Goal: Information Seeking & Learning: Learn about a topic

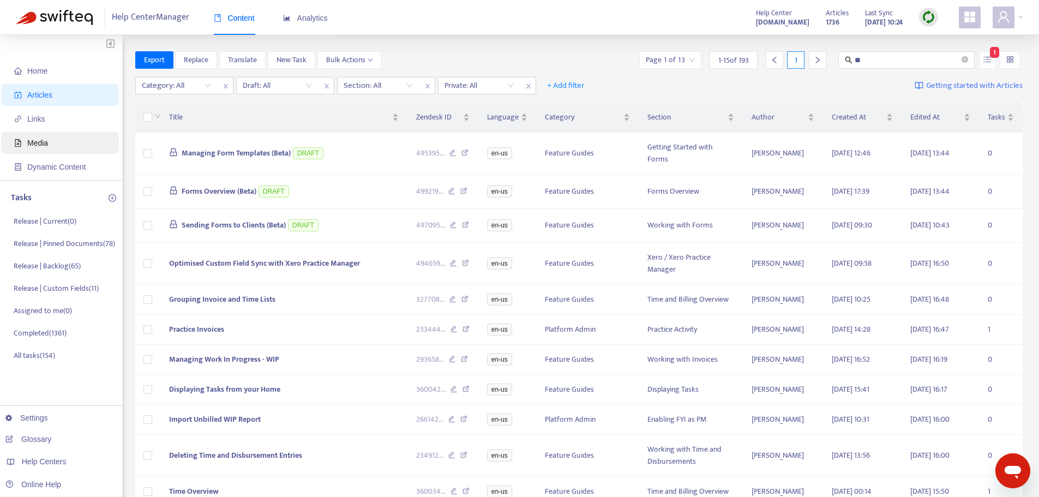
click at [51, 141] on span "Media" at bounding box center [62, 143] width 96 height 22
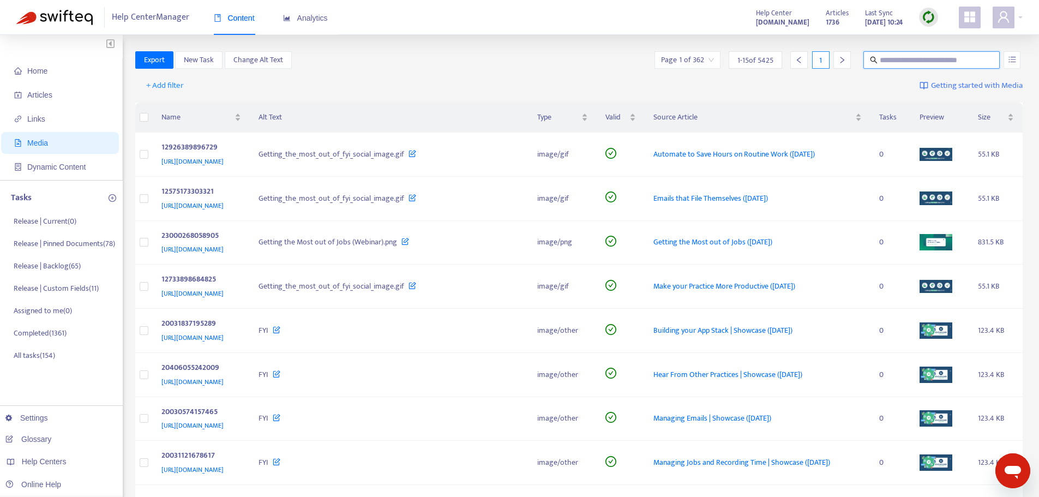
click at [901, 59] on input "text" at bounding box center [931, 60] width 105 height 12
type input "***"
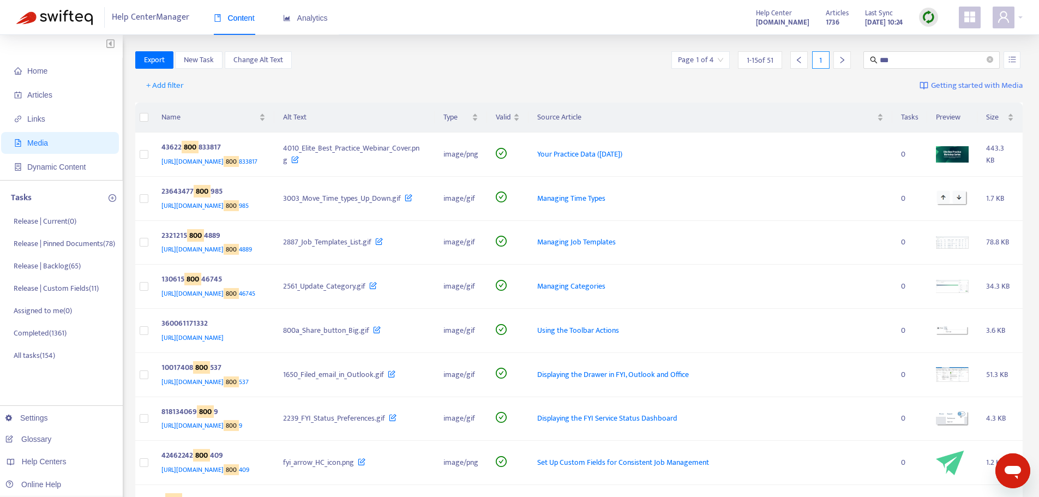
click at [714, 61] on input "search" at bounding box center [700, 60] width 45 height 16
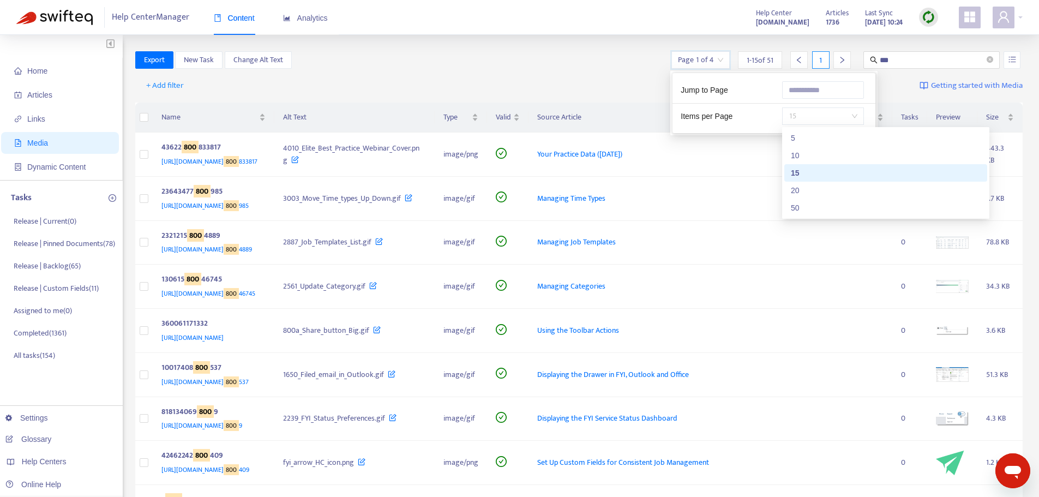
click at [814, 116] on span "15" at bounding box center [822, 116] width 69 height 16
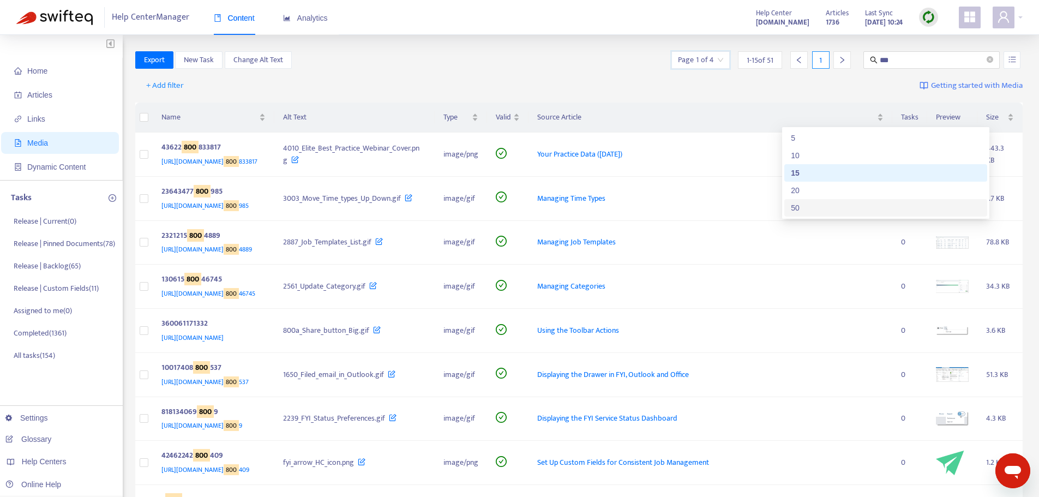
click at [813, 202] on div "50" at bounding box center [886, 208] width 190 height 12
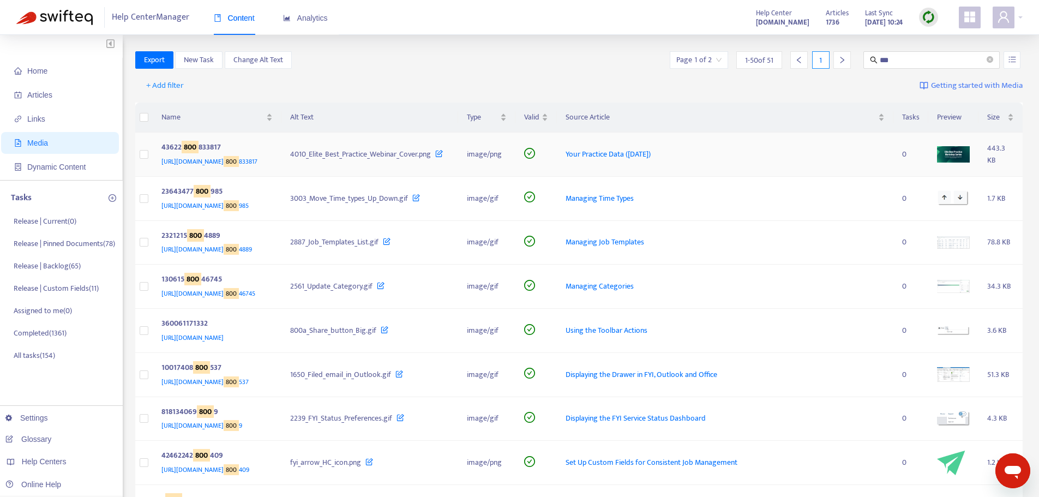
drag, startPoint x: 558, startPoint y: 58, endPoint x: 644, endPoint y: 164, distance: 136.1
click at [559, 58] on div "Export New Task Change Alt Text Page 1 of 2 1 - 50 of 51 1 ***" at bounding box center [579, 59] width 888 height 17
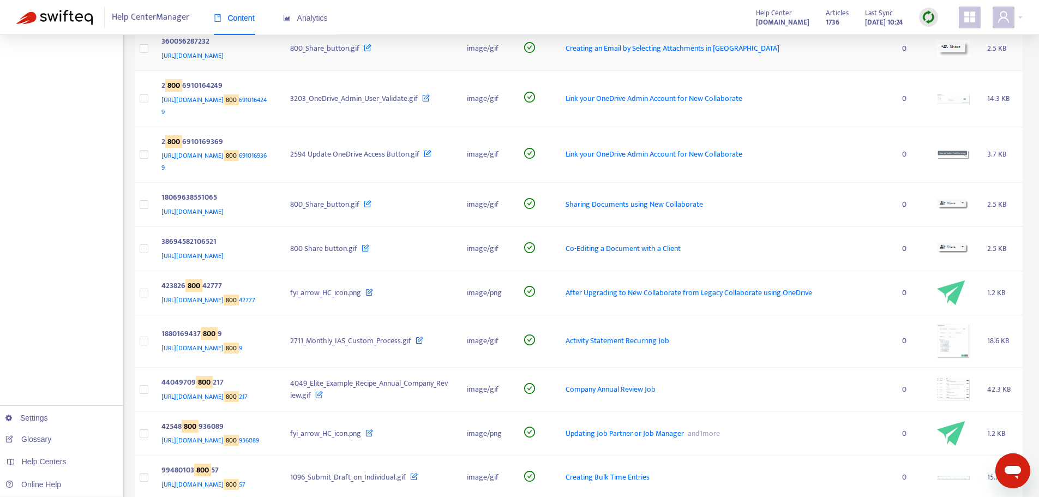
scroll to position [927, 0]
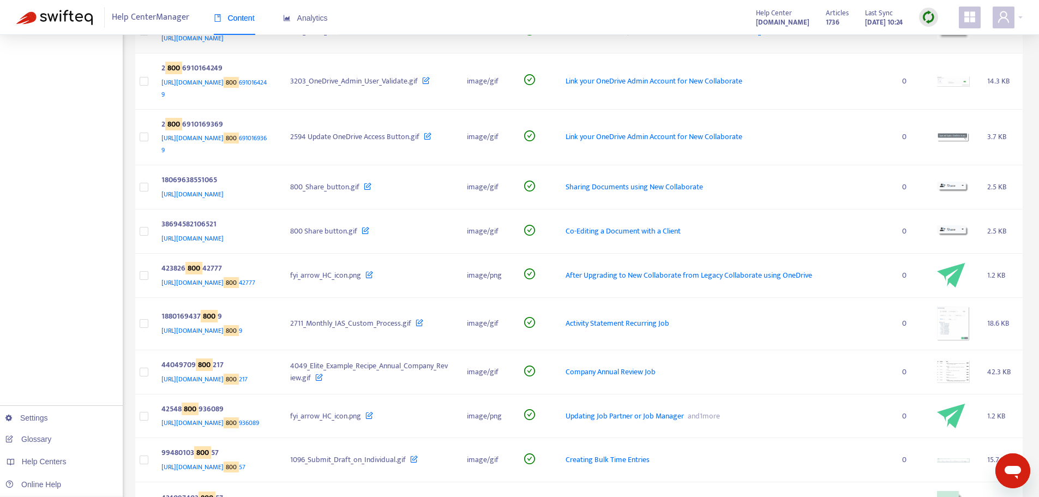
click at [658, 37] on span "Creating an Email by Selecting Attachments in [GEOGRAPHIC_DATA]" at bounding box center [672, 31] width 214 height 13
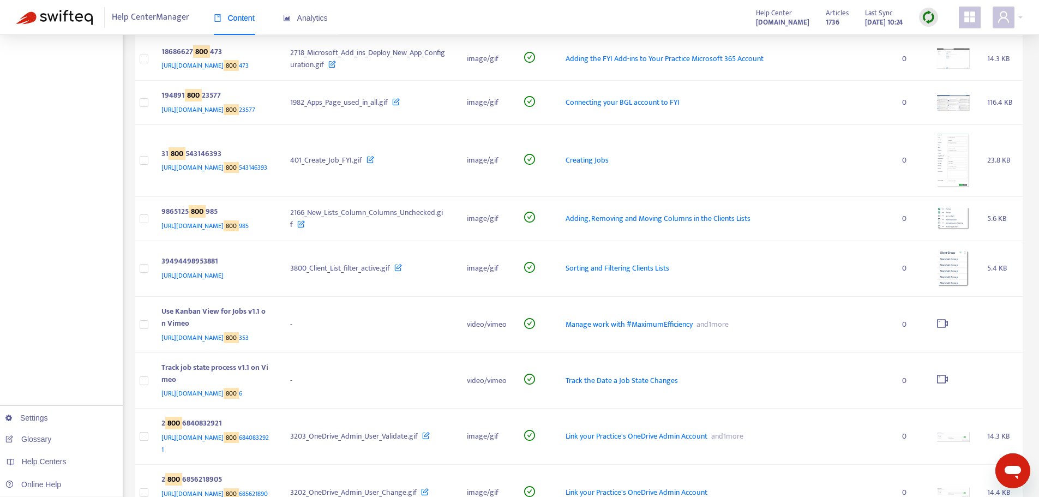
scroll to position [1908, 0]
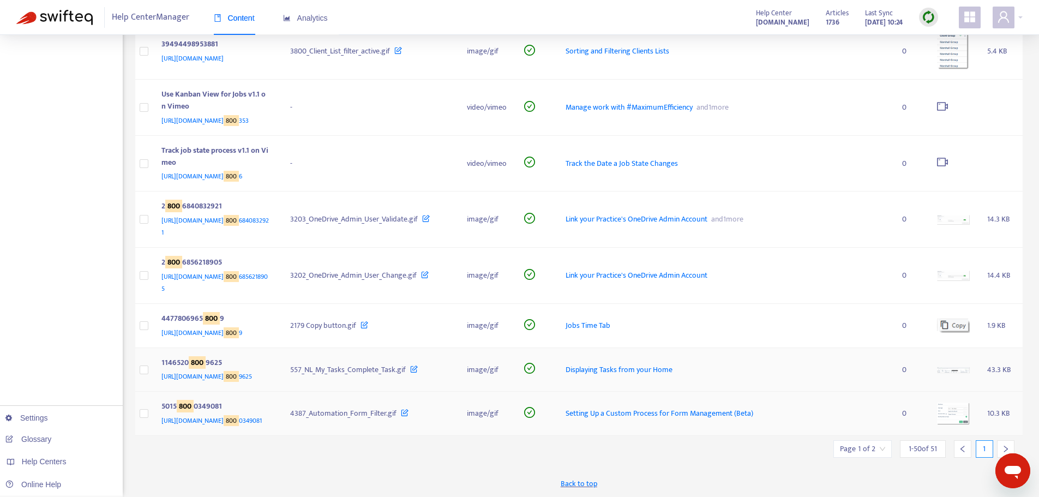
scroll to position [2510, 0]
click at [1005, 440] on div at bounding box center [1005, 448] width 17 height 17
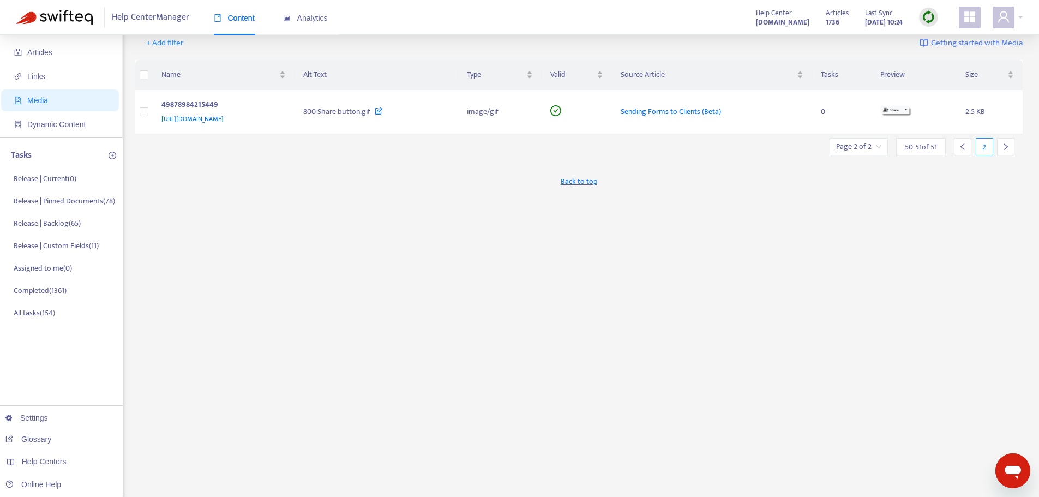
scroll to position [0, 0]
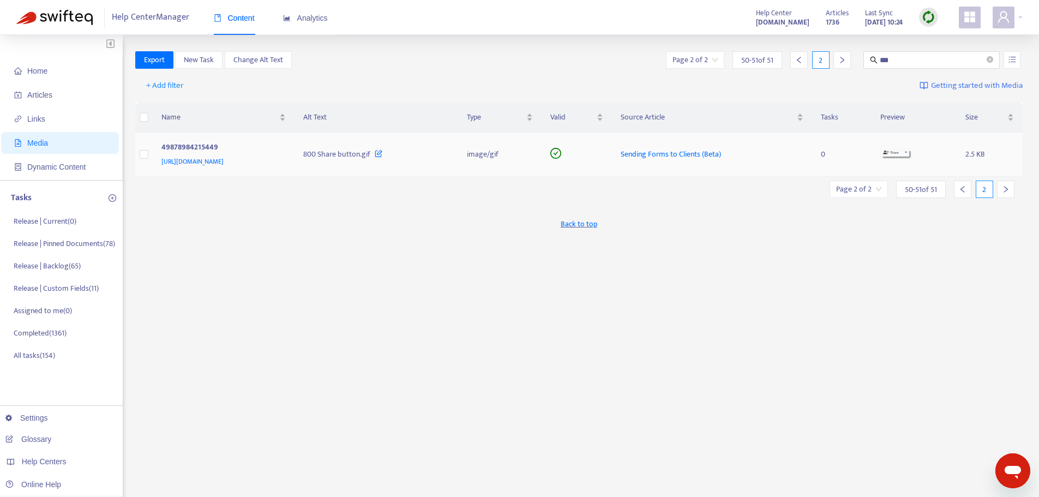
click at [721, 153] on span "Sending Forms to Clients (Beta)" at bounding box center [670, 154] width 100 height 13
